Goal: Communication & Community: Ask a question

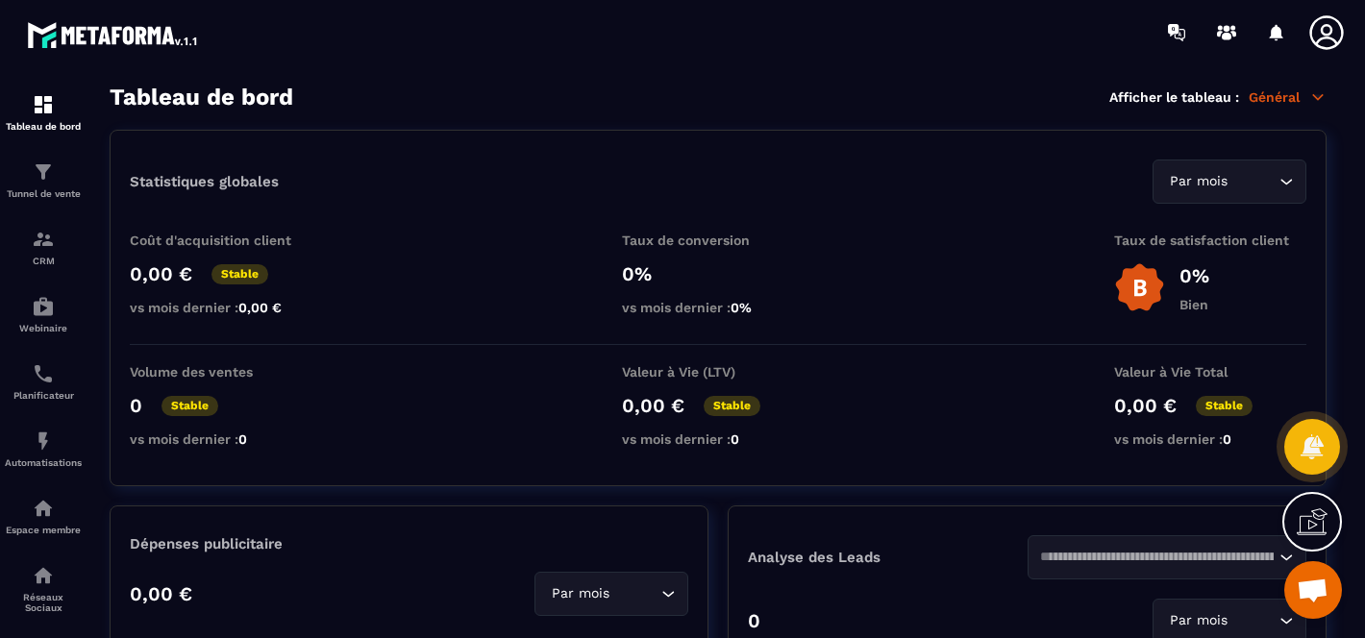
click at [1311, 599] on span "Ouvrir le chat" at bounding box center [1313, 592] width 32 height 27
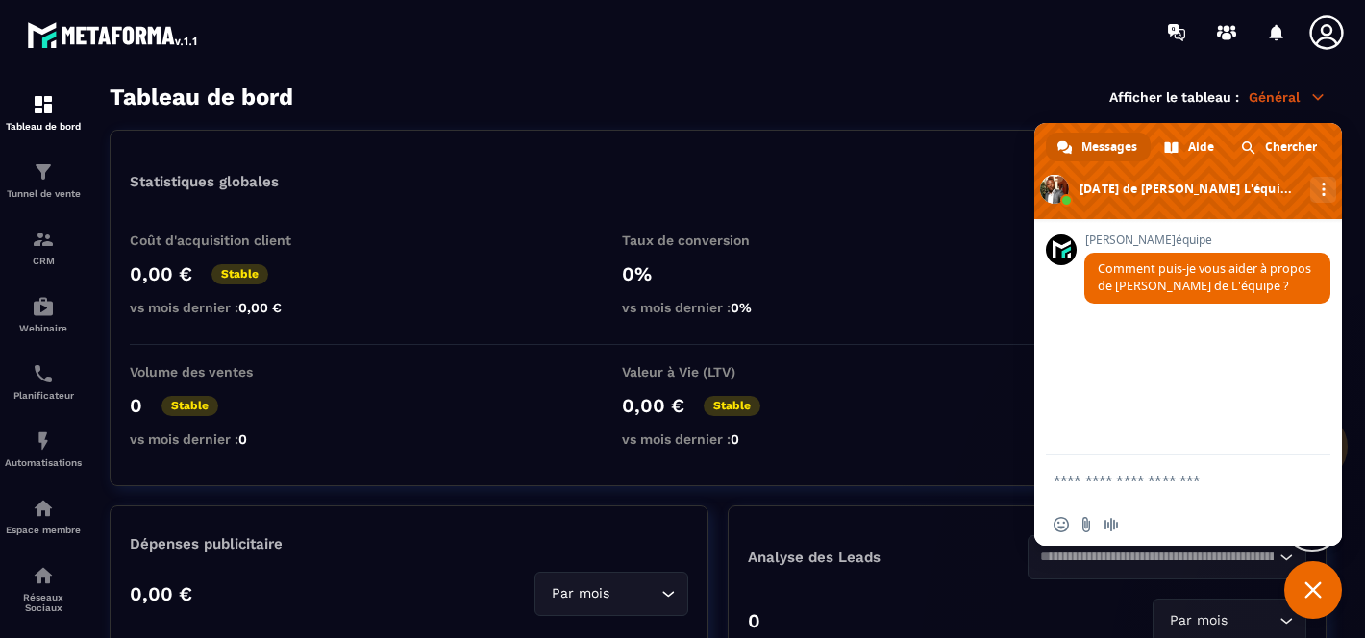
click at [1163, 492] on textarea "Entrez votre message..." at bounding box center [1169, 480] width 231 height 48
paste textarea "**********"
type textarea "**********"
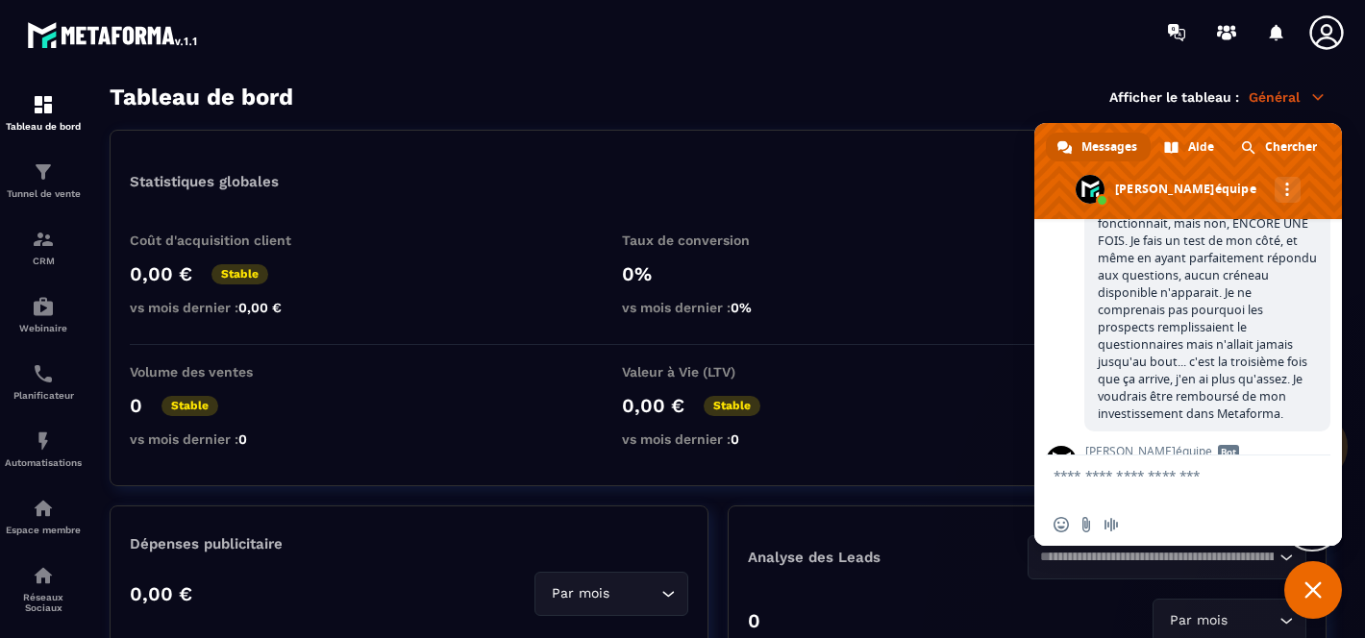
scroll to position [393, 0]
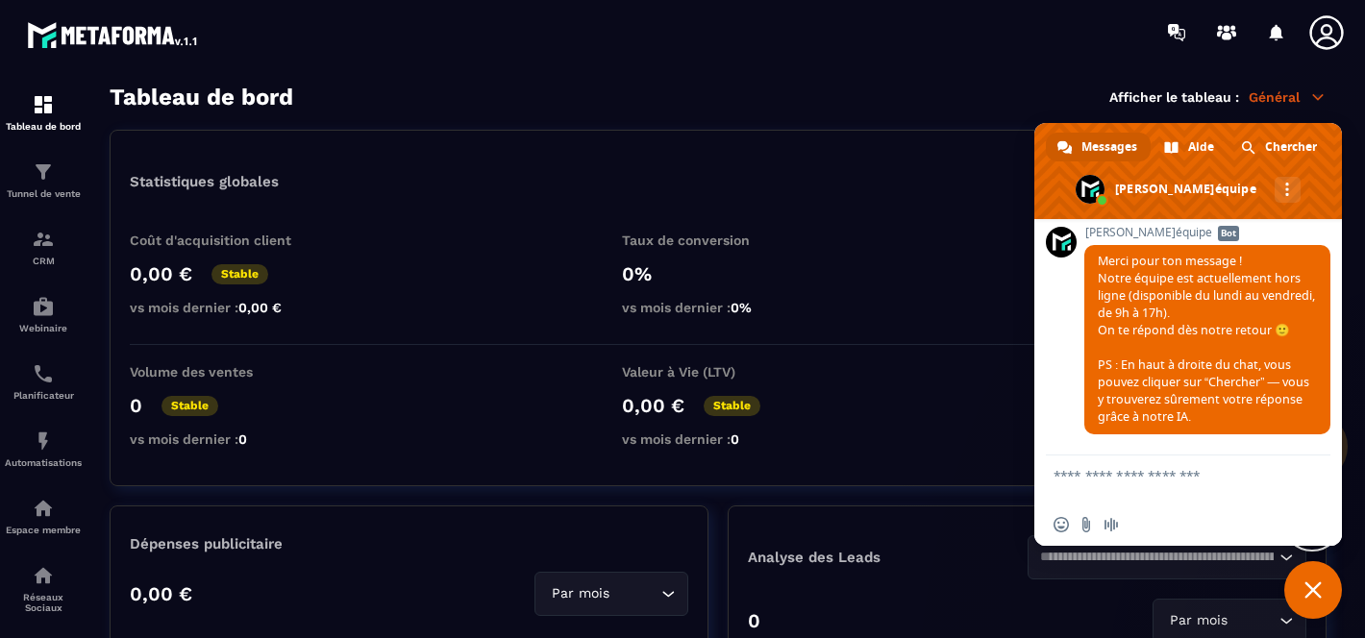
click at [1307, 599] on span "Fermer le chat" at bounding box center [1313, 590] width 58 height 58
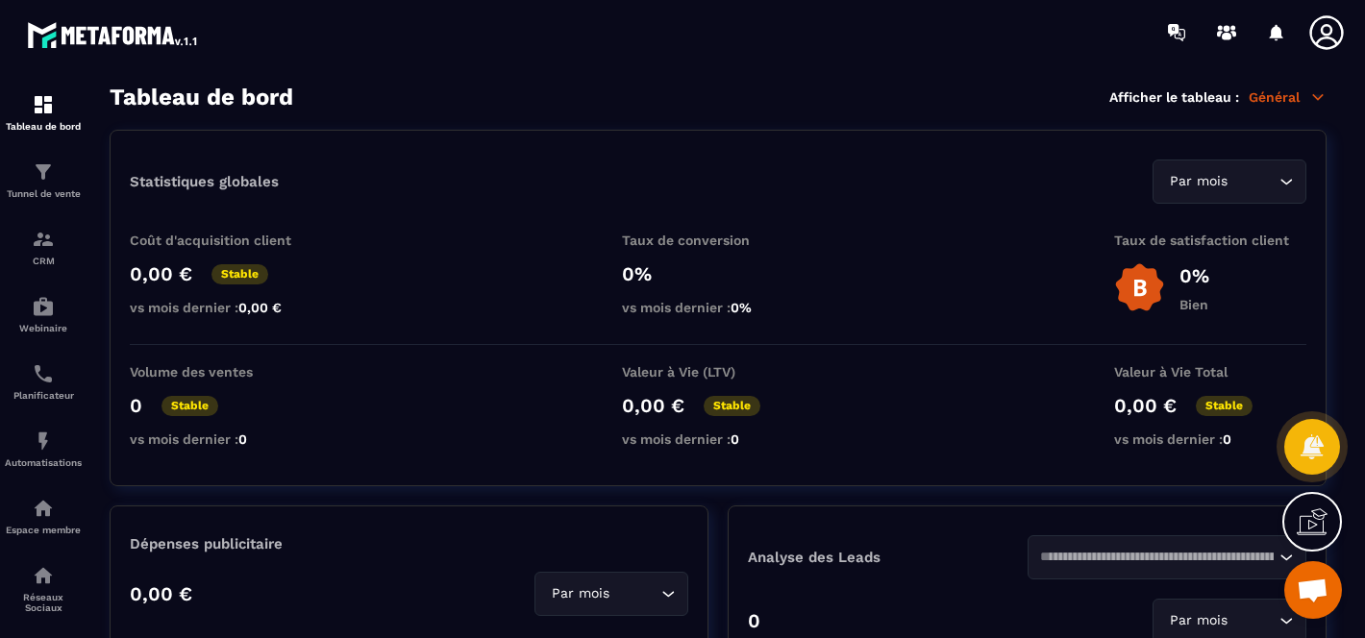
click at [1282, 100] on p "Général" at bounding box center [1288, 96] width 78 height 17
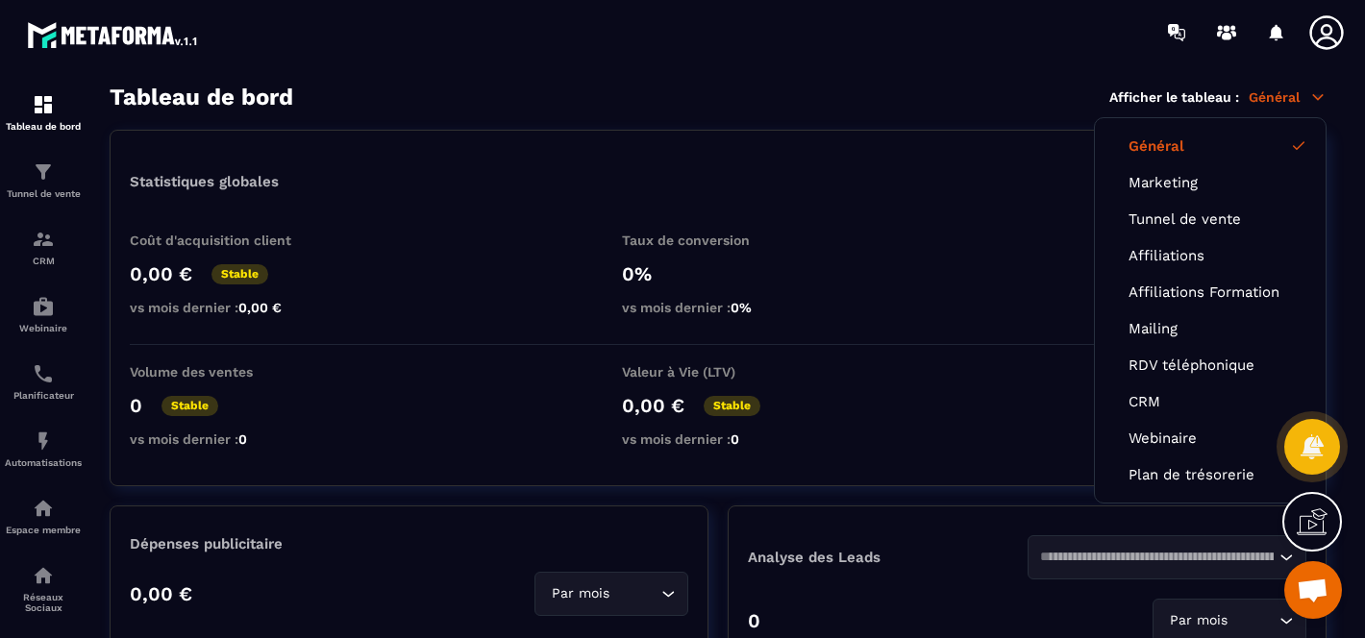
click at [1282, 100] on p "Général" at bounding box center [1288, 96] width 78 height 17
click at [1228, 28] on circle at bounding box center [1227, 28] width 7 height 7
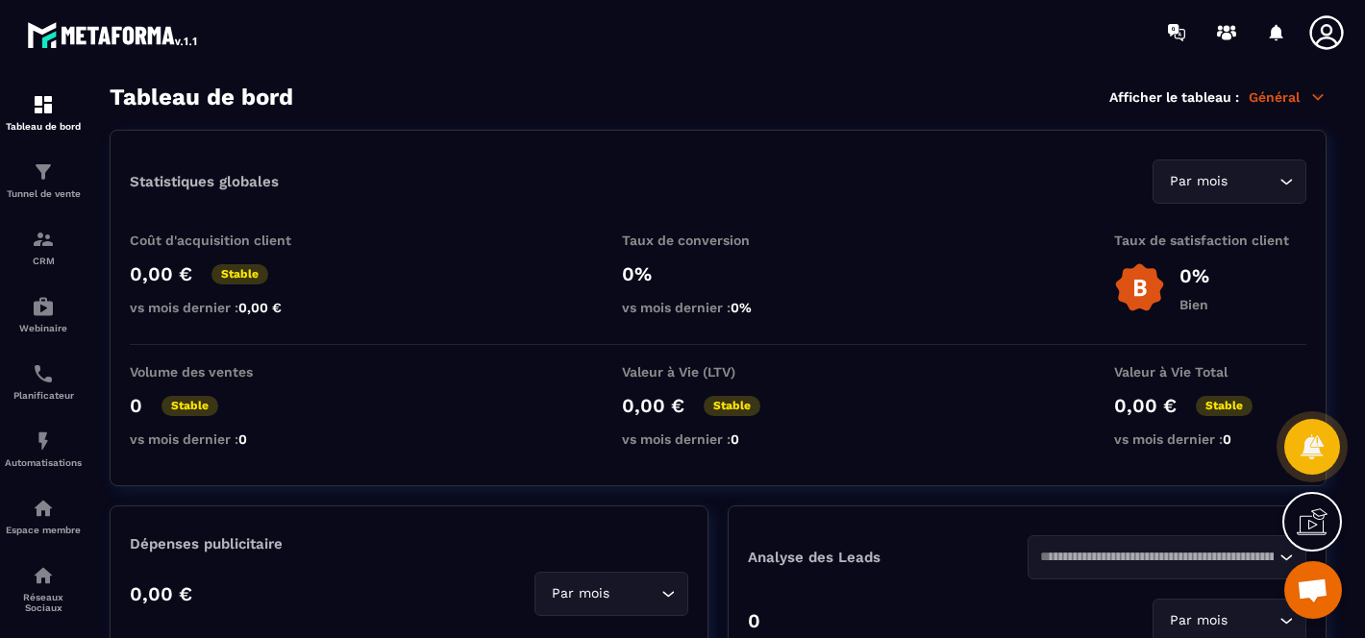
click at [1315, 572] on span "Ouvrir le chat" at bounding box center [1313, 590] width 58 height 58
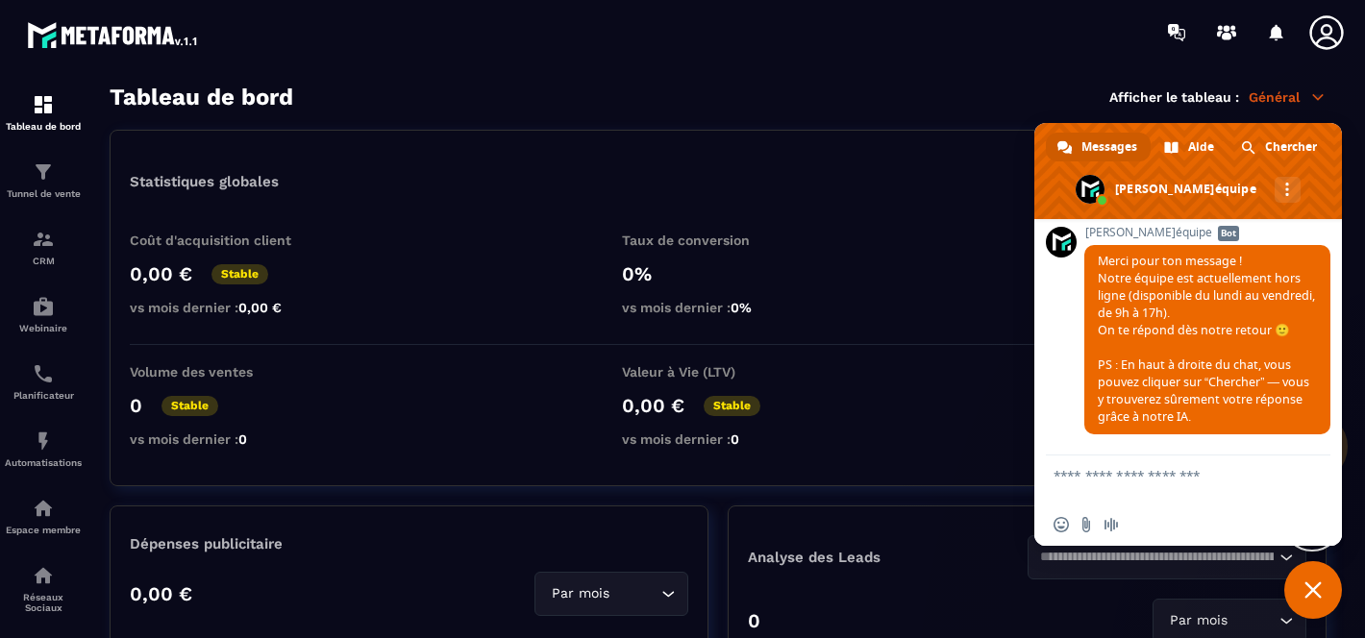
click at [1317, 582] on span "Fermer le chat" at bounding box center [1313, 590] width 17 height 17
